Goal: Task Accomplishment & Management: Use online tool/utility

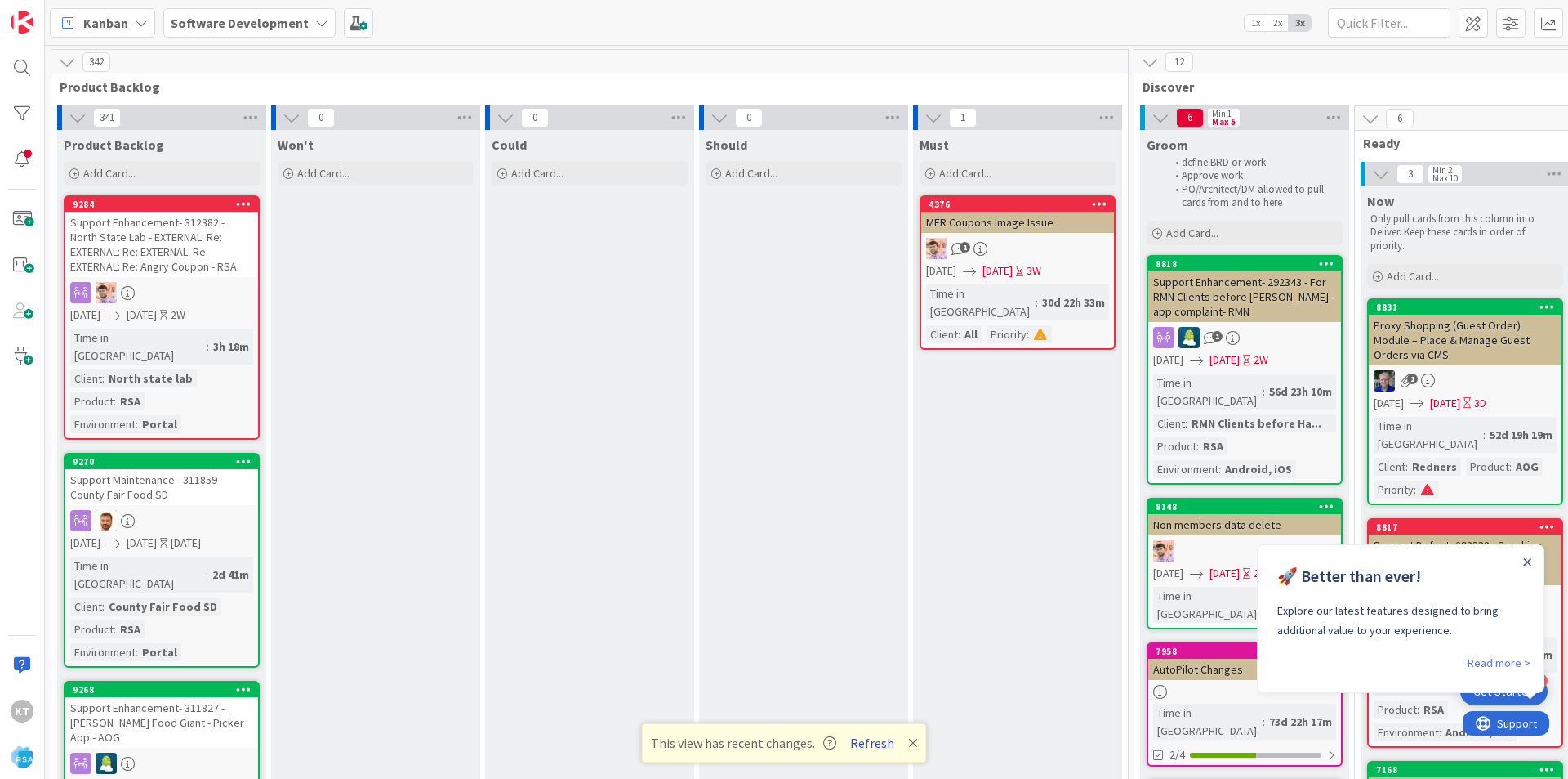
click at [881, 742] on button "Refresh" at bounding box center [873, 743] width 55 height 21
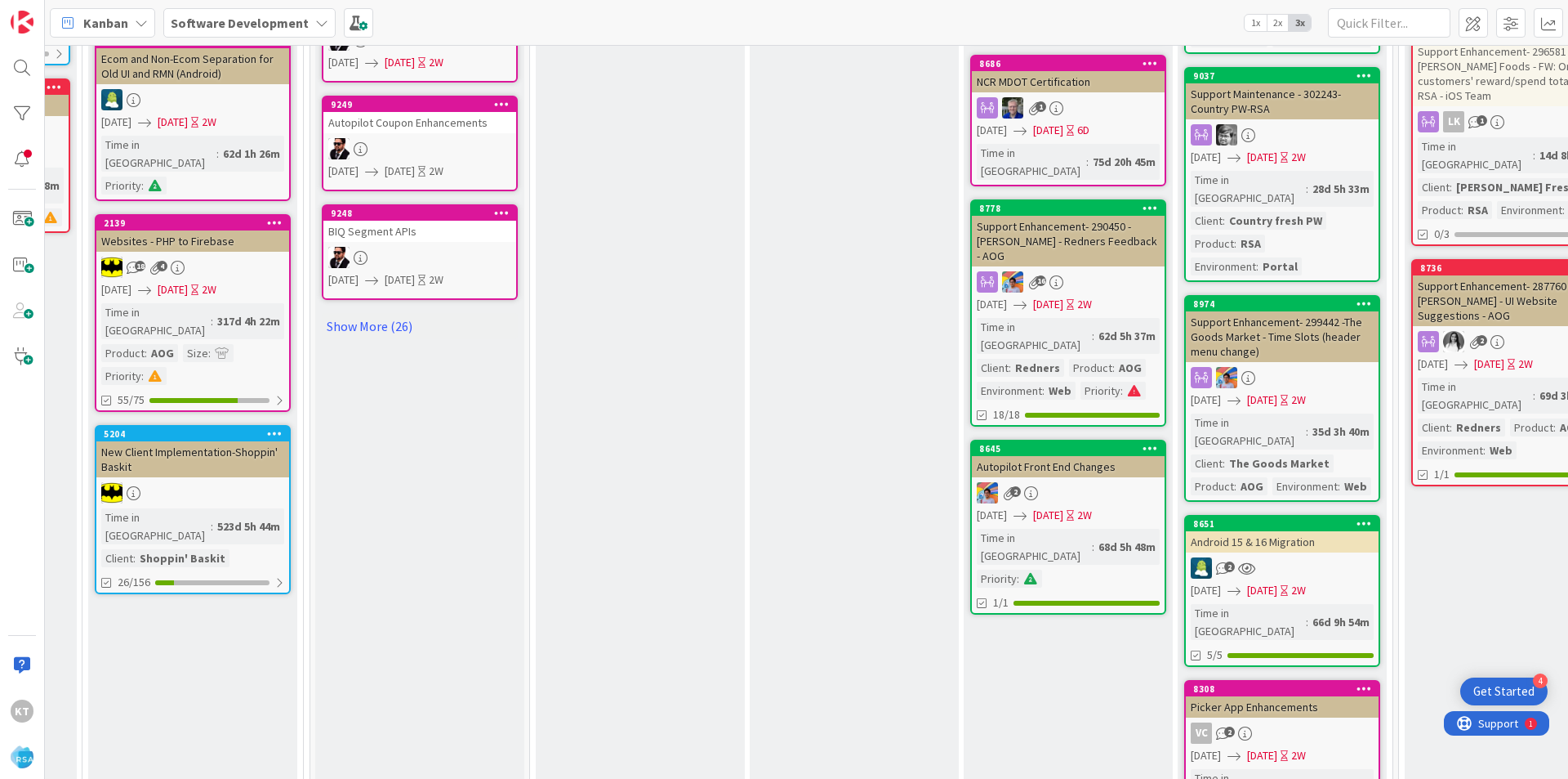
scroll to position [1062, 1273]
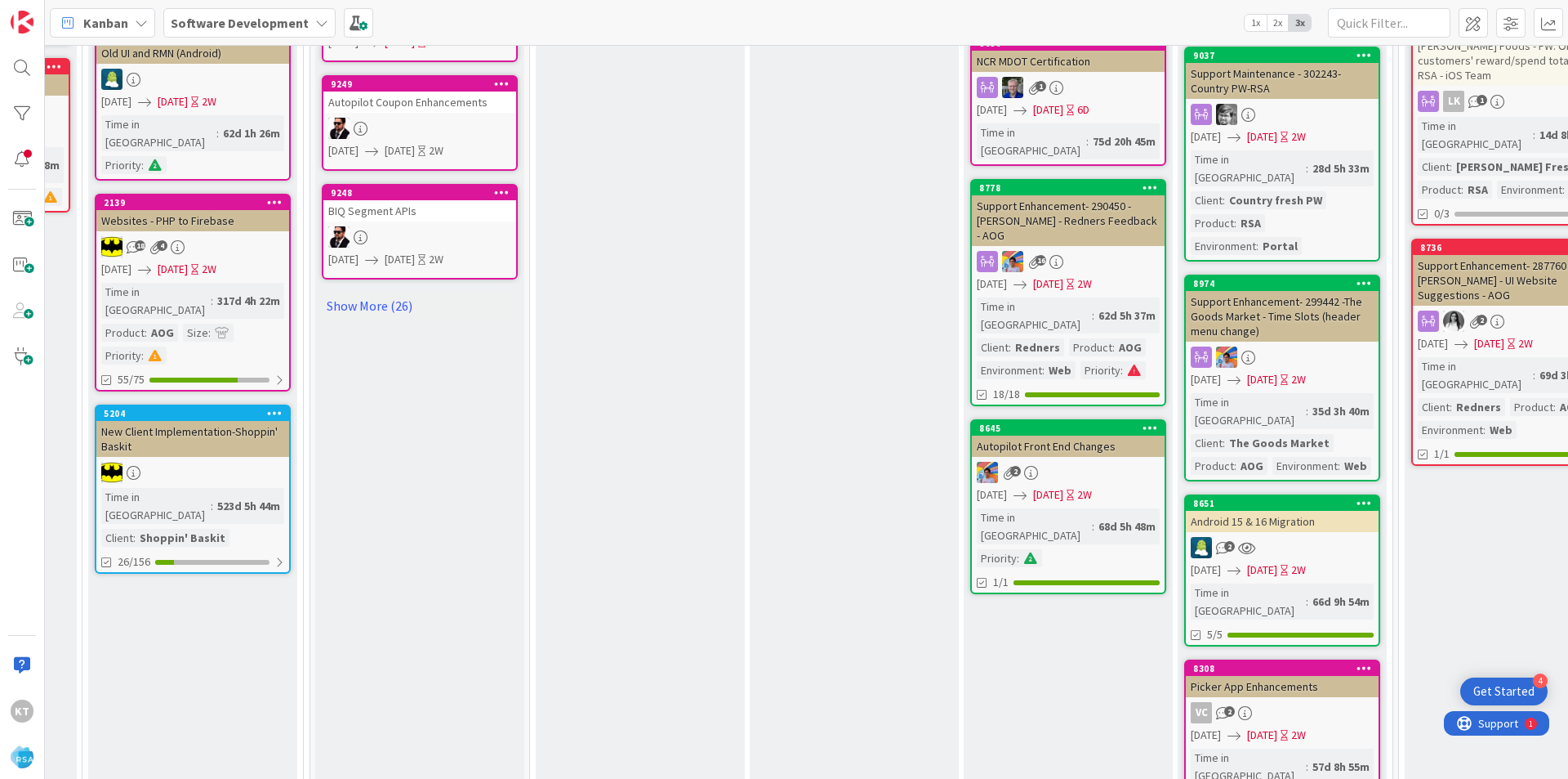
click at [1257, 510] on div "Android 15 & 16 Migration" at bounding box center [1282, 521] width 192 height 21
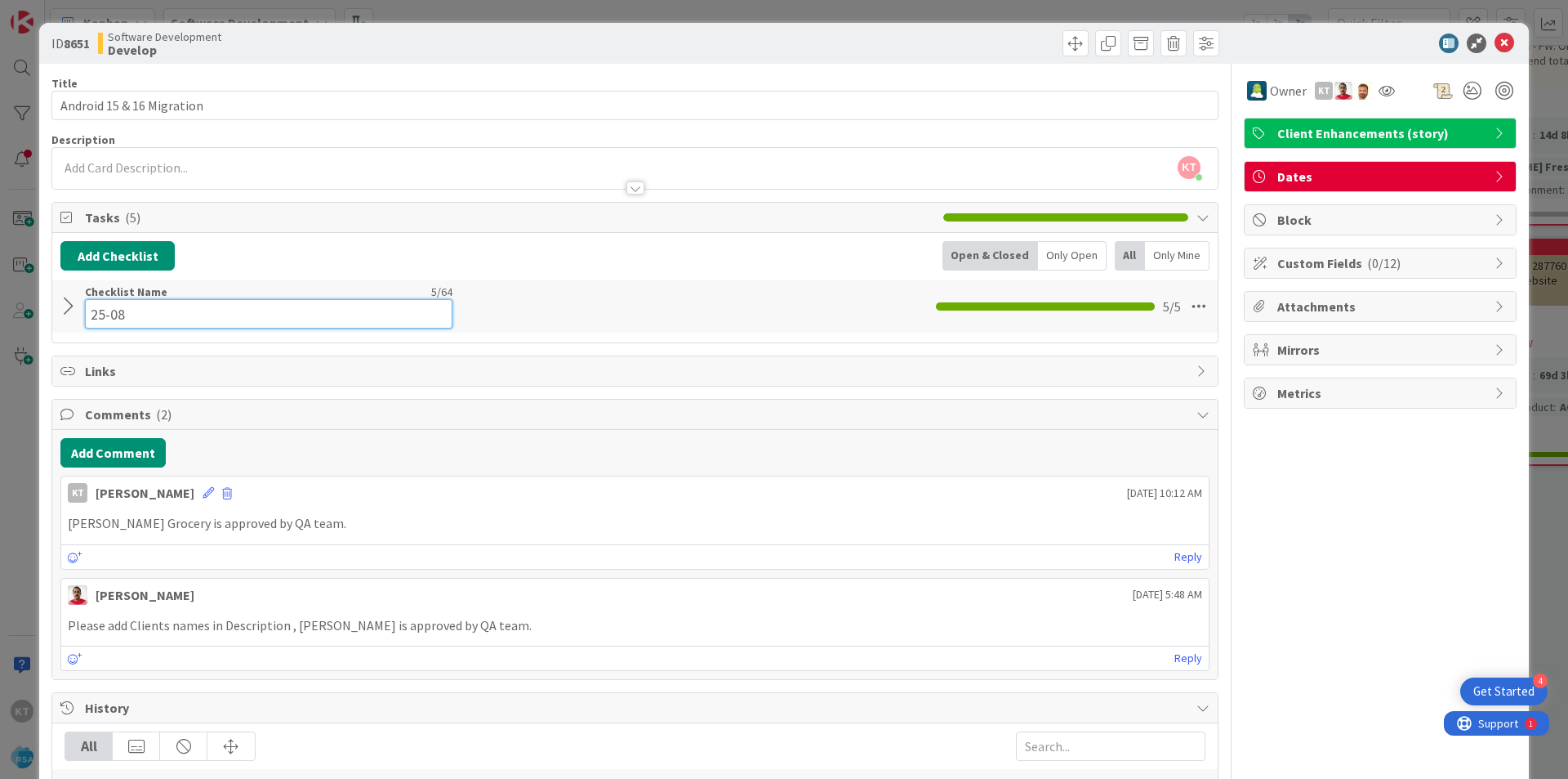
click at [103, 296] on div "Checklist Name 5 / 64 25-08" at bounding box center [268, 306] width 368 height 44
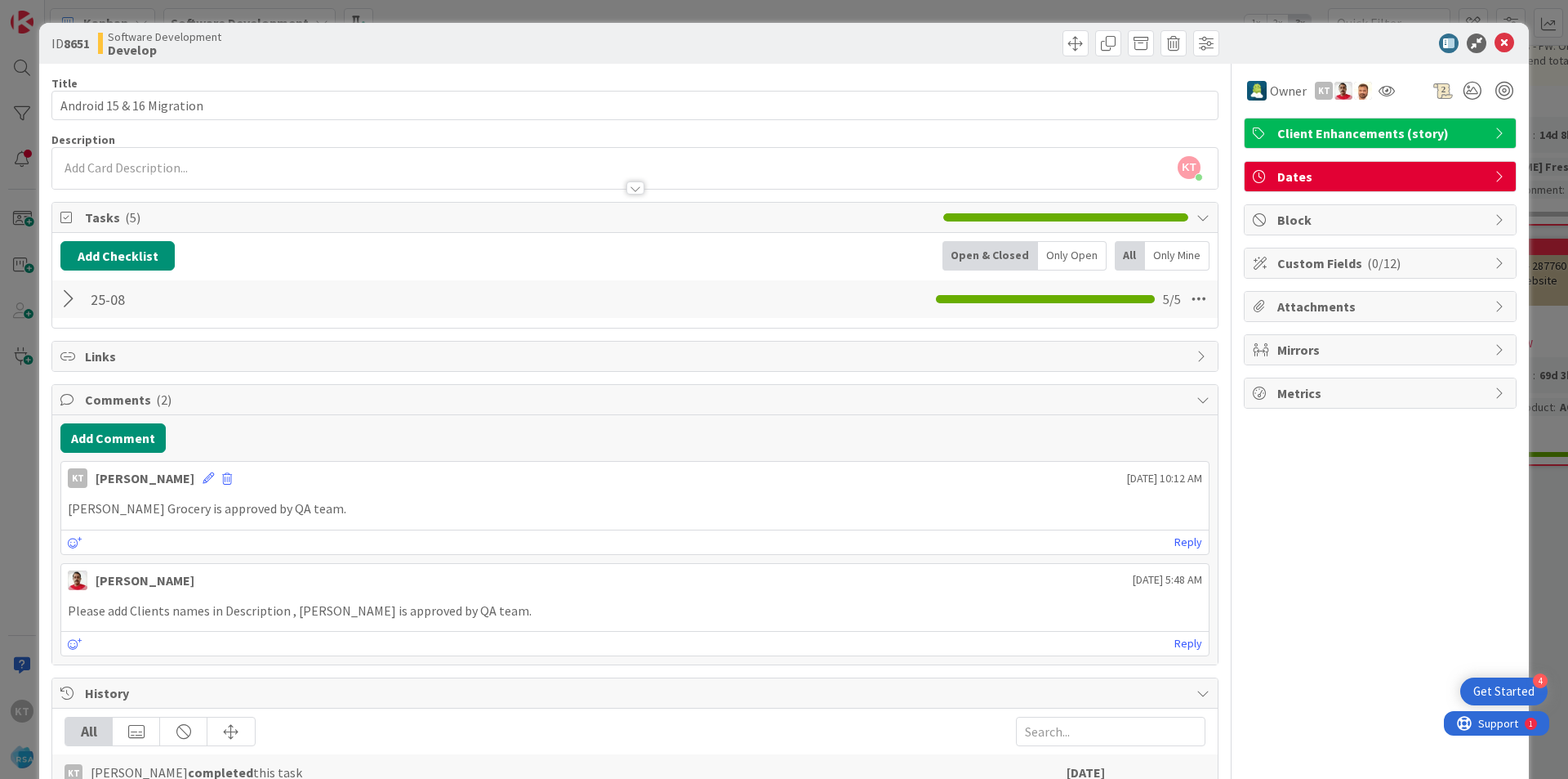
click at [652, 291] on div "25-08 Checklist Name 5 / 64 25-08 5 / 5" at bounding box center [635, 299] width 1165 height 38
click at [1496, 42] on icon at bounding box center [1504, 43] width 20 height 20
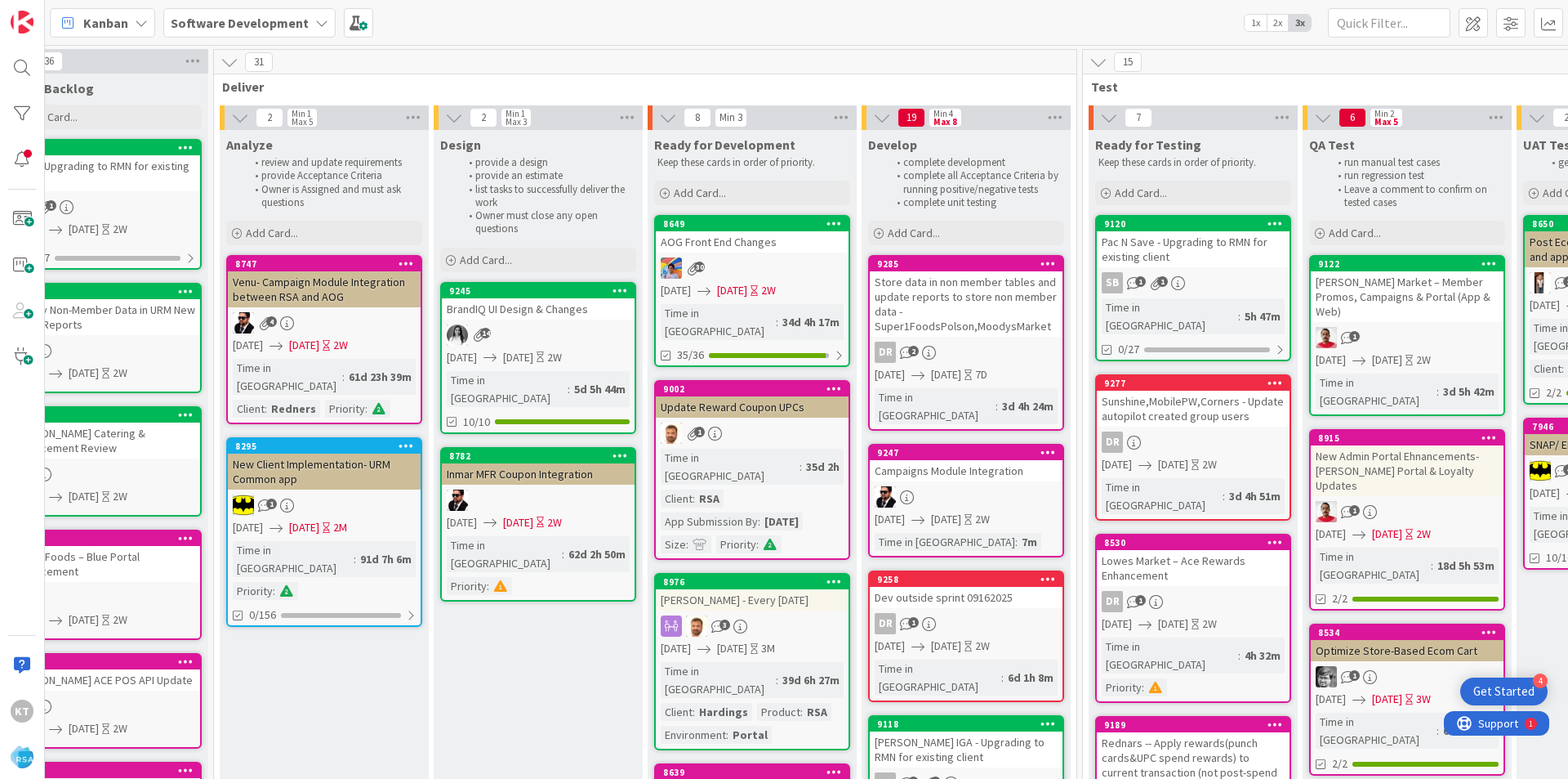
scroll to position [0, 1642]
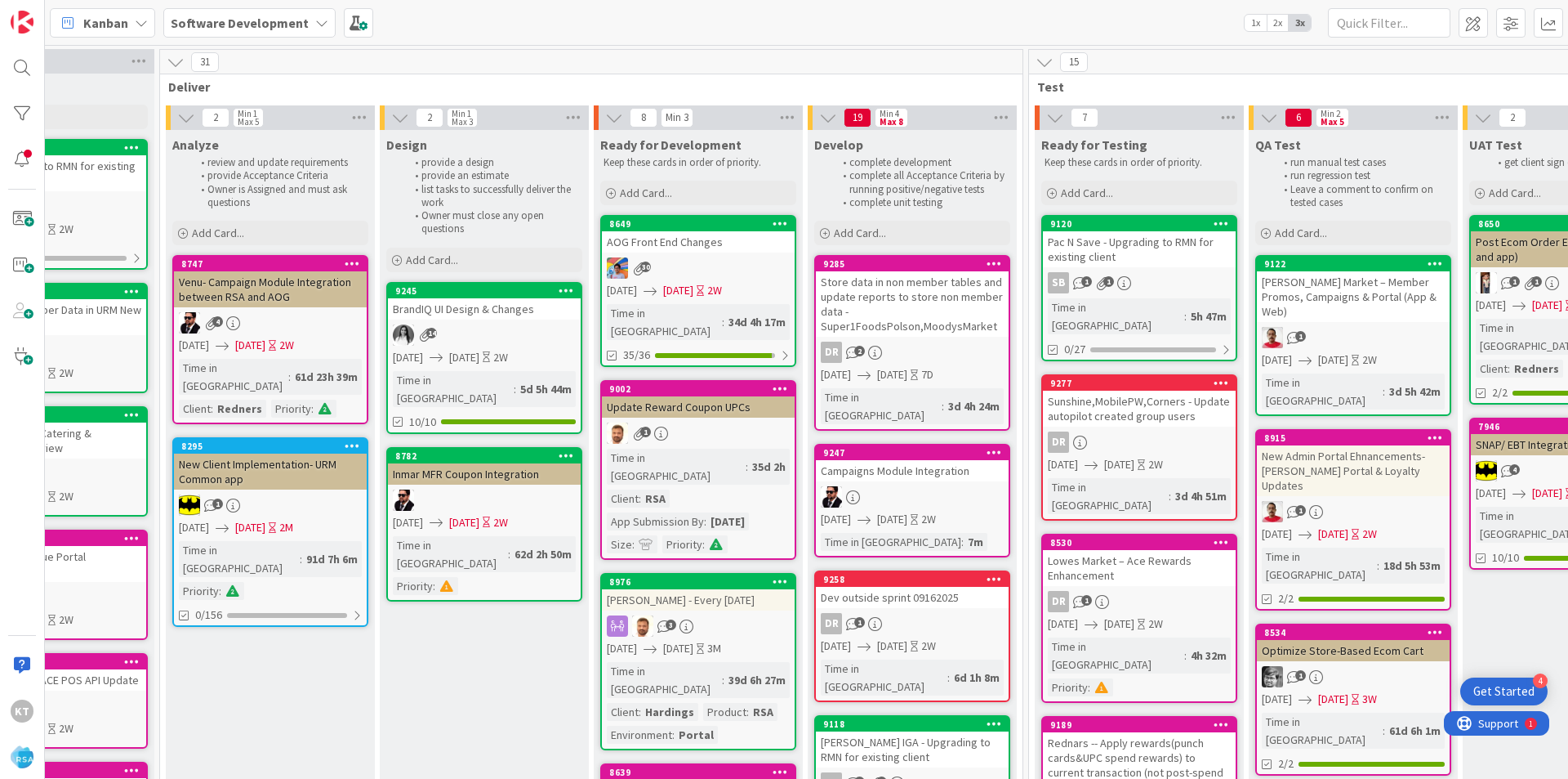
click at [492, 298] on div "BrandIQ UI Design & Changes" at bounding box center [484, 309] width 192 height 21
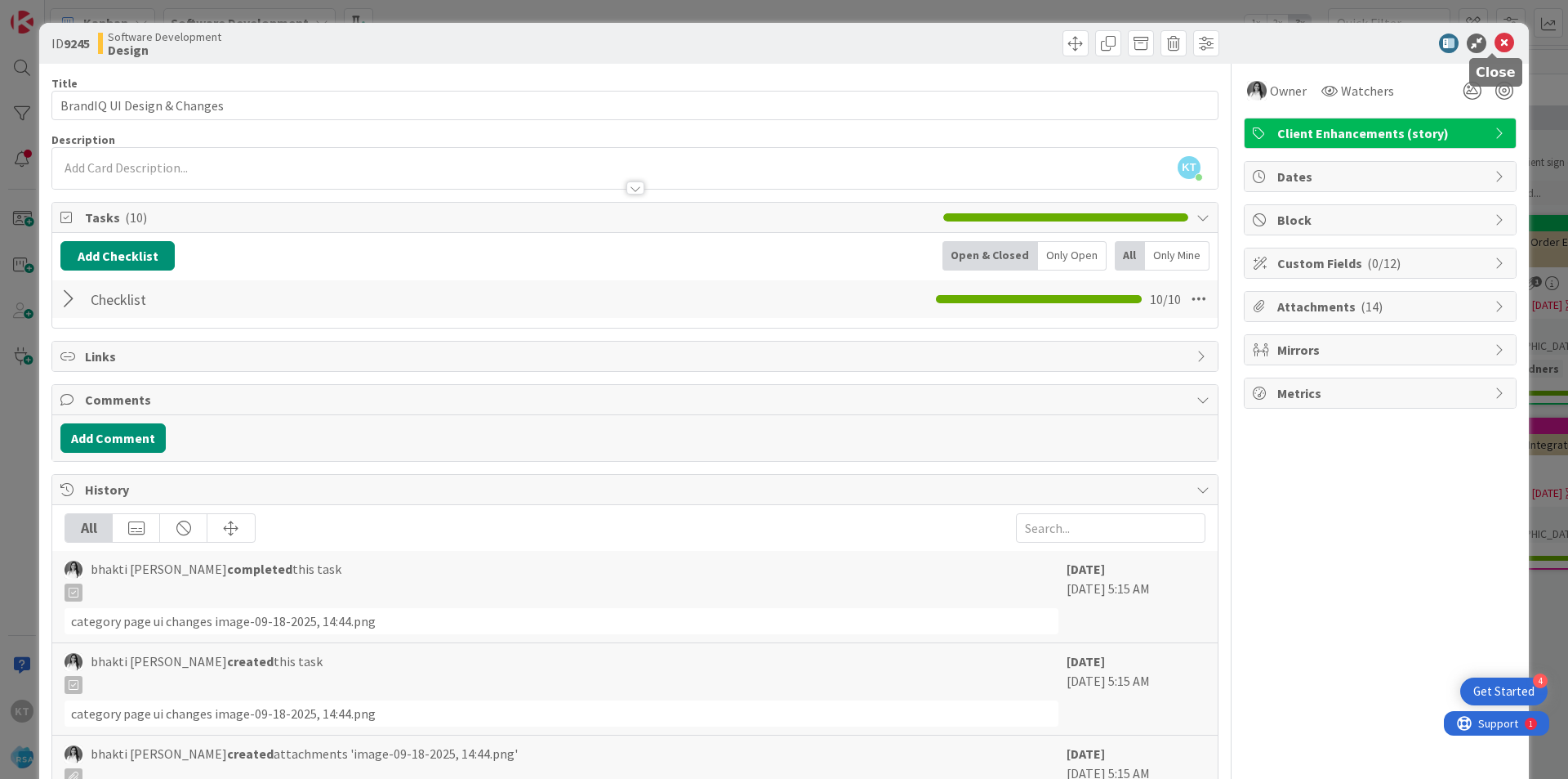
click at [1495, 47] on icon at bounding box center [1504, 43] width 20 height 20
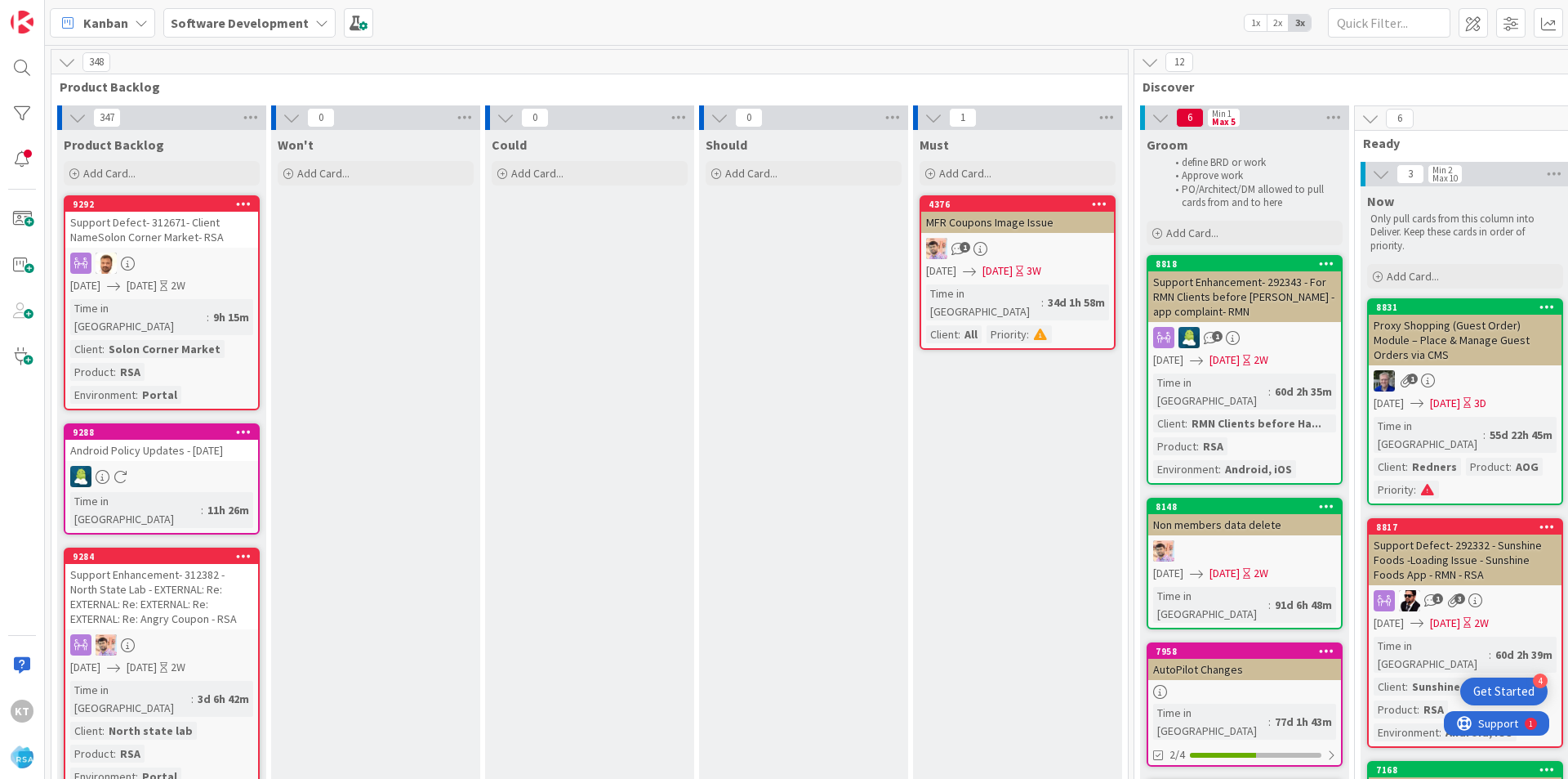
scroll to position [0, 2620]
